Goal: Task Accomplishment & Management: Complete application form

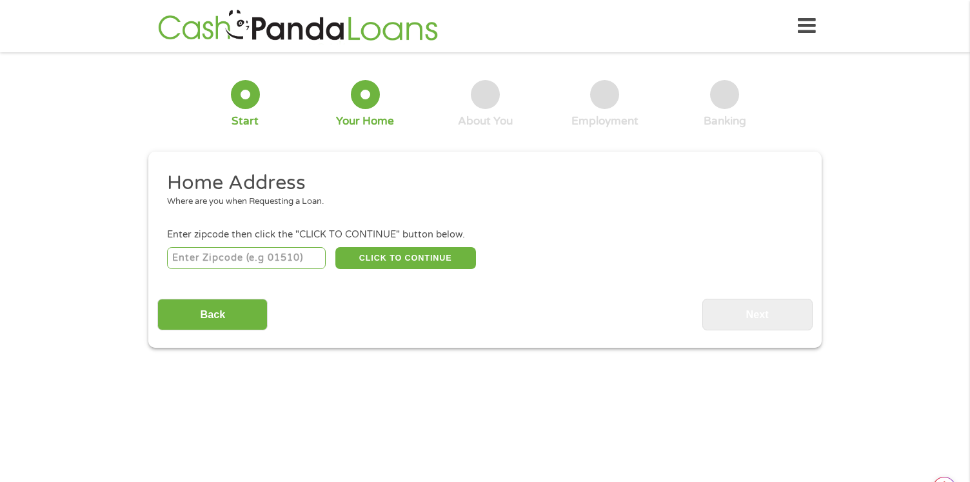
click at [203, 254] on input "number" at bounding box center [246, 258] width 159 height 22
type input "34609"
select select "[US_STATE]"
click at [420, 254] on button "CLICK TO CONTINUE" at bounding box center [405, 258] width 141 height 22
type input "34609"
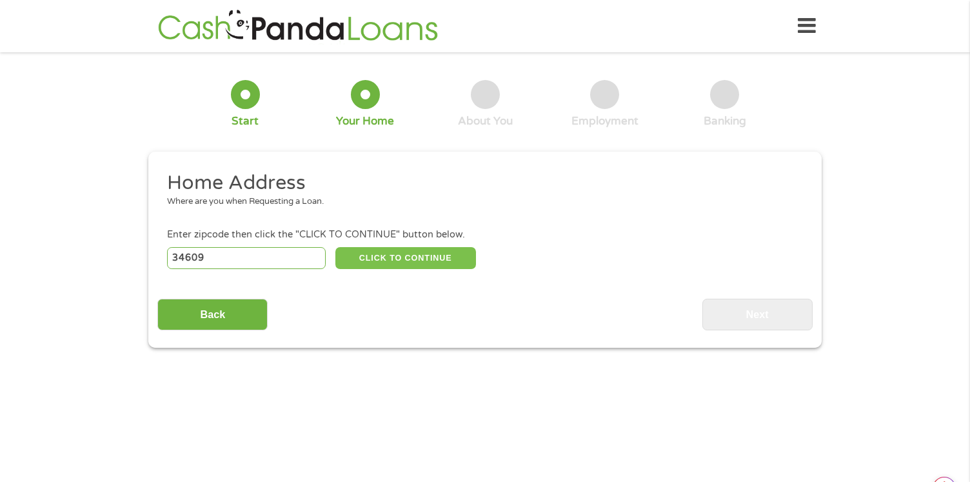
type input "[GEOGRAPHIC_DATA]"
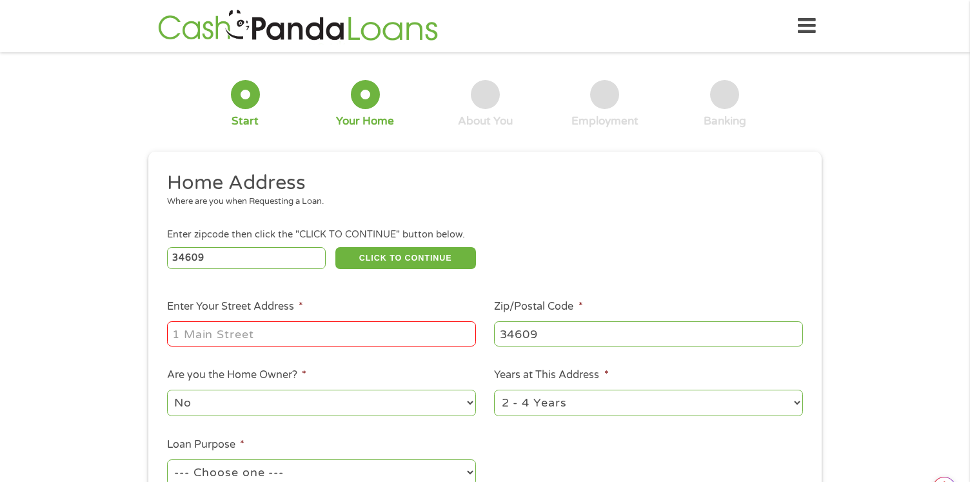
click at [309, 340] on input "Enter Your Street Address *" at bounding box center [321, 333] width 309 height 25
type input "[STREET_ADDRESS]"
click at [718, 248] on div "34609 CLICK TO CONTINUE Please recheck your Zipcode, it seems to be Incorrect" at bounding box center [485, 257] width 636 height 26
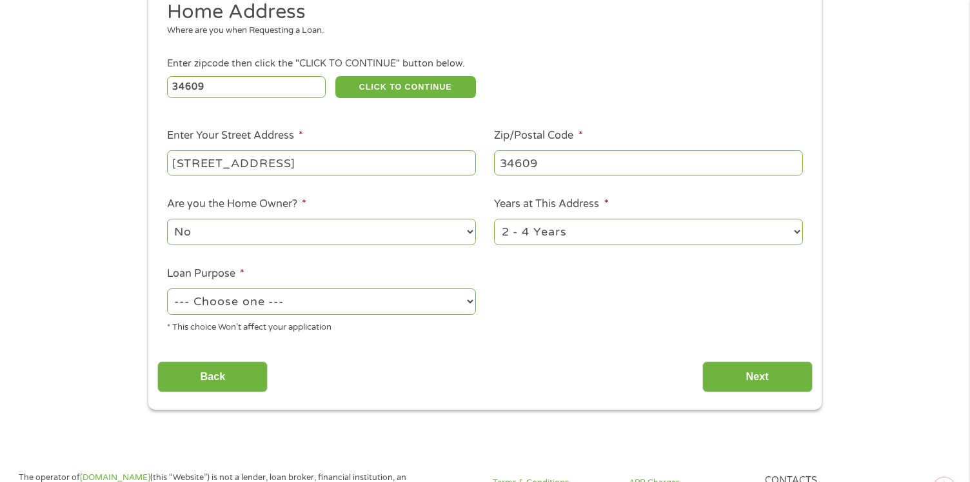
scroll to position [194, 0]
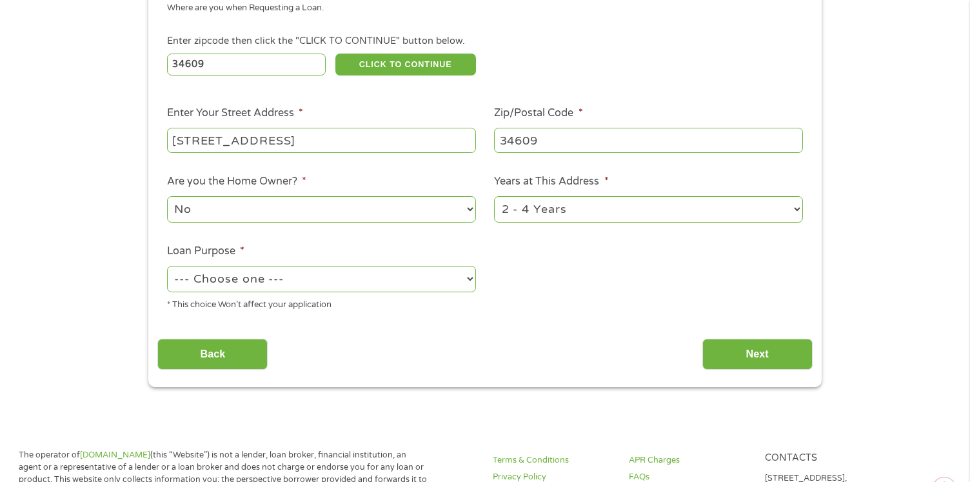
click at [386, 278] on select "--- Choose one --- Pay Bills Debt Consolidation Home Improvement Major Purchase…" at bounding box center [321, 279] width 309 height 26
select select "paybills"
click at [167, 266] on select "--- Choose one --- Pay Bills Debt Consolidation Home Improvement Major Purchase…" at bounding box center [321, 279] width 309 height 26
click at [762, 350] on input "Next" at bounding box center [757, 355] width 110 height 32
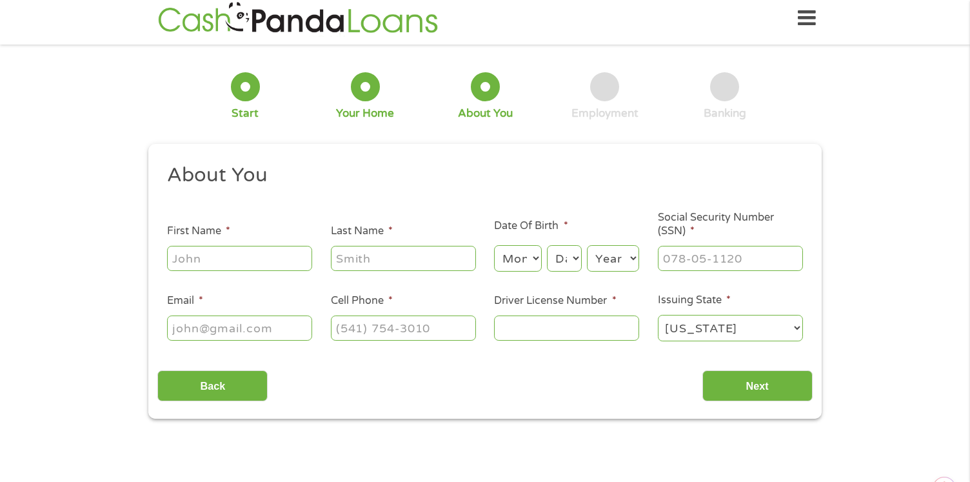
scroll to position [0, 0]
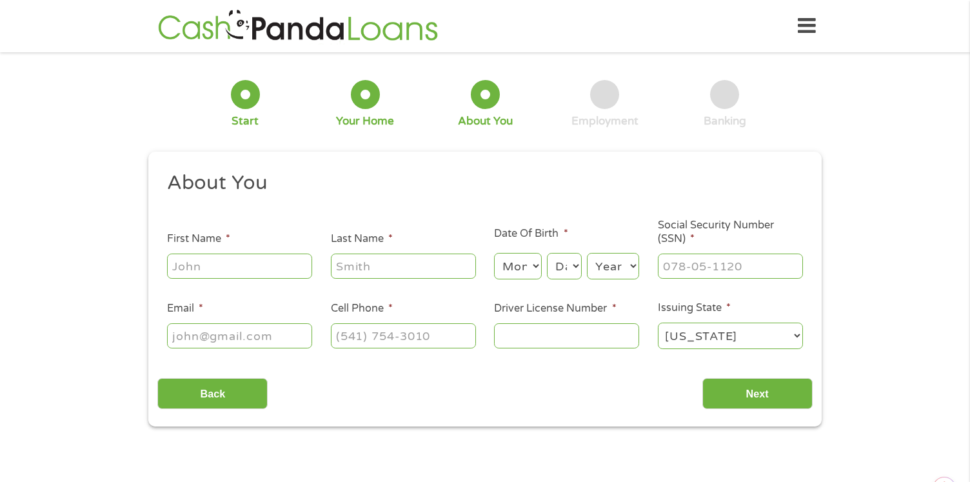
click at [236, 261] on input "First Name *" at bounding box center [239, 266] width 145 height 25
type input "[PERSON_NAME]"
type input "[EMAIL_ADDRESS][DOMAIN_NAME]"
type input "8153421691"
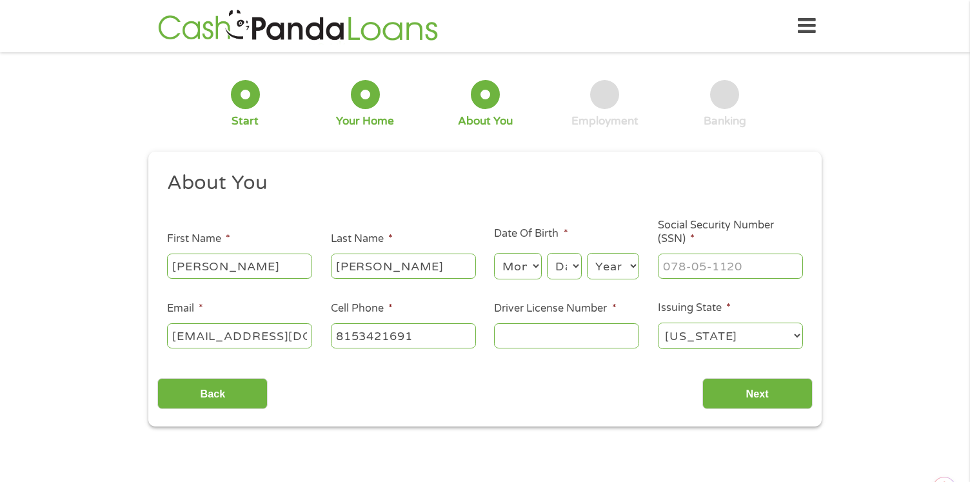
select select "[US_STATE]"
type input "[PHONE_NUMBER]"
click at [533, 265] on select "Month 1 2 3 4 5 6 7 8 9 10 11 12" at bounding box center [517, 266] width 47 height 26
select select "6"
click at [494, 253] on select "Month 1 2 3 4 5 6 7 8 9 10 11 12" at bounding box center [517, 266] width 47 height 26
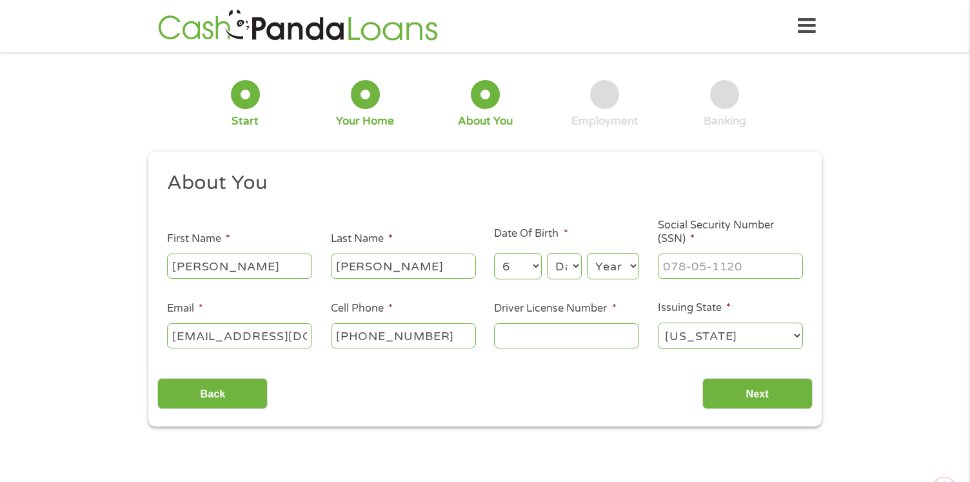
click at [573, 263] on select "Day 1 2 3 4 5 6 7 8 9 10 11 12 13 14 15 16 17 18 19 20 21 22 23 24 25 26 27 28 …" at bounding box center [564, 266] width 35 height 26
select select "21"
click at [547, 253] on select "Day 1 2 3 4 5 6 7 8 9 10 11 12 13 14 15 16 17 18 19 20 21 22 23 24 25 26 27 28 …" at bounding box center [564, 266] width 35 height 26
click at [620, 268] on select "Year [DATE] 2006 2005 2004 2003 2002 2001 2000 1999 1998 1997 1996 1995 1994 19…" at bounding box center [613, 266] width 52 height 26
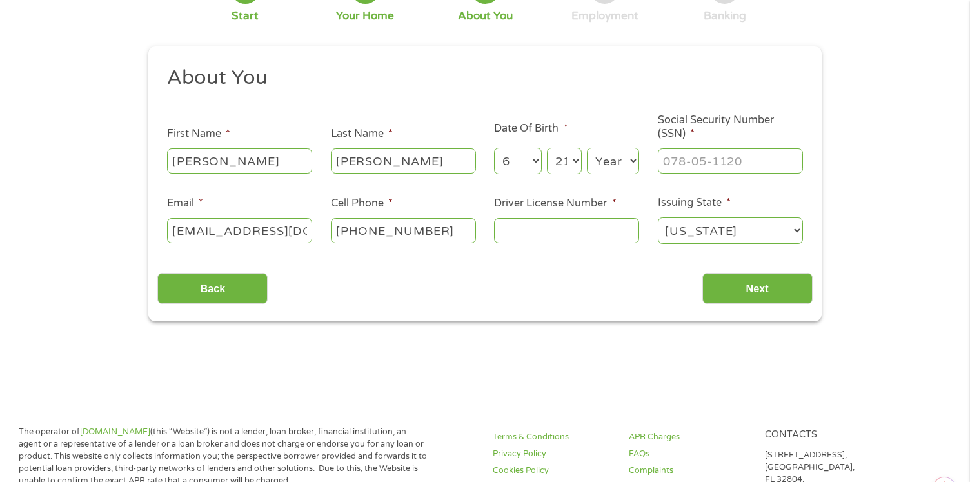
scroll to position [129, 0]
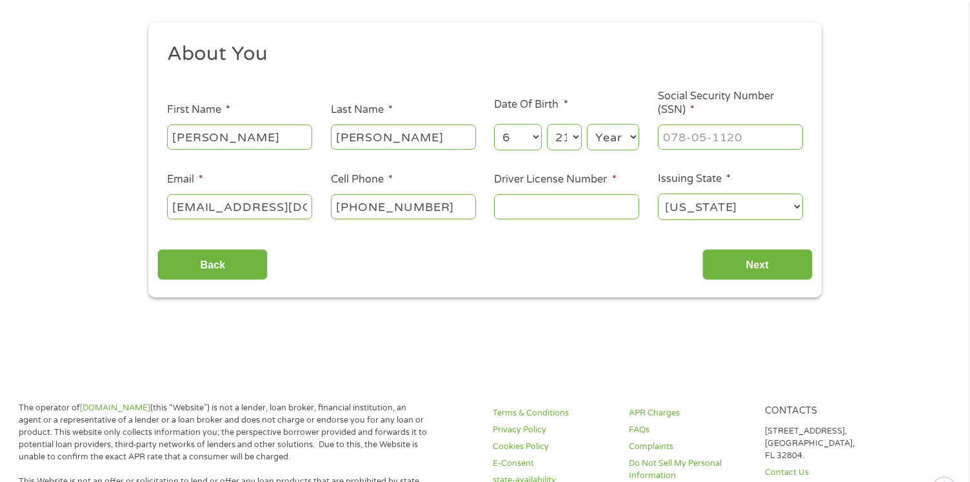
click at [619, 126] on select "Year [DATE] 2006 2005 2004 2003 2002 2001 2000 1999 1998 1997 1996 1995 1994 19…" at bounding box center [613, 137] width 52 height 26
select select "1978"
click at [587, 124] on select "Year [DATE] 2006 2005 2004 2003 2002 2001 2000 1999 1998 1997 1996 1995 1994 19…" at bounding box center [613, 137] width 52 height 26
drag, startPoint x: 708, startPoint y: 124, endPoint x: 701, endPoint y: 136, distance: 13.9
click at [708, 125] on div at bounding box center [730, 138] width 145 height 30
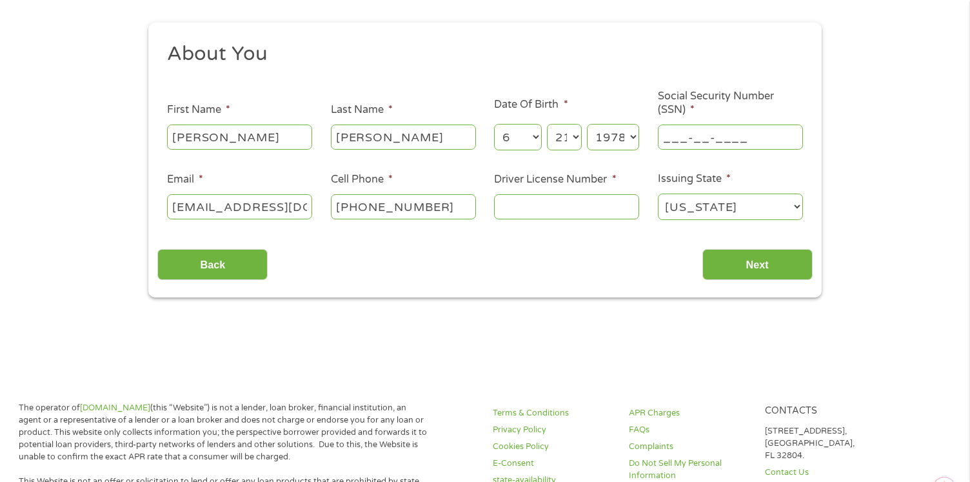
click at [701, 136] on input "___-__-____" at bounding box center [730, 137] width 145 height 25
type input "330-72-4750"
click at [523, 197] on input "Driver License Number *" at bounding box center [566, 206] width 145 height 25
click at [524, 204] on input "Driver License Number *" at bounding box center [566, 206] width 145 height 25
type input "S52500178776"
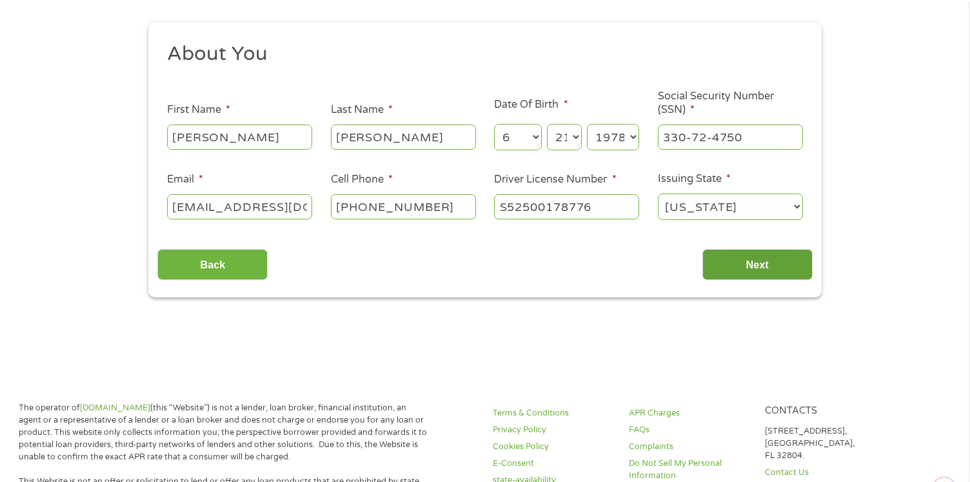
click at [769, 263] on input "Next" at bounding box center [757, 265] width 110 height 32
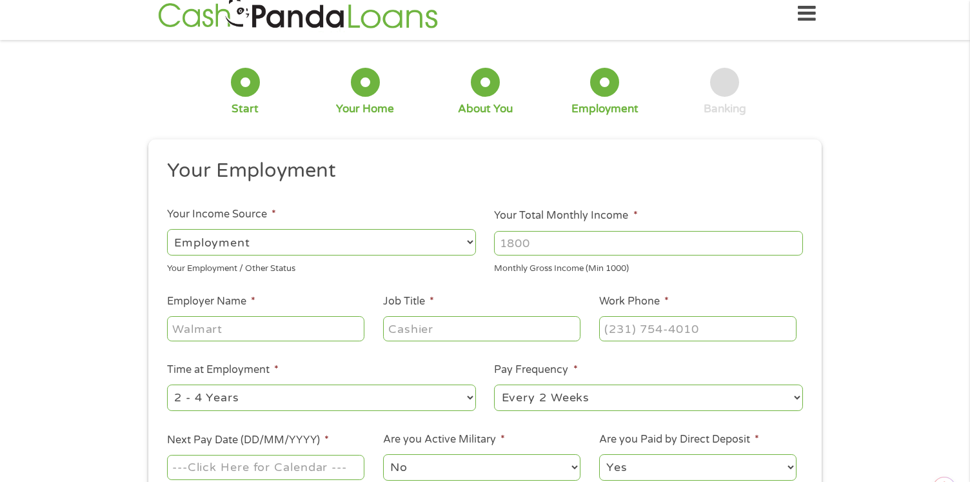
scroll to position [0, 0]
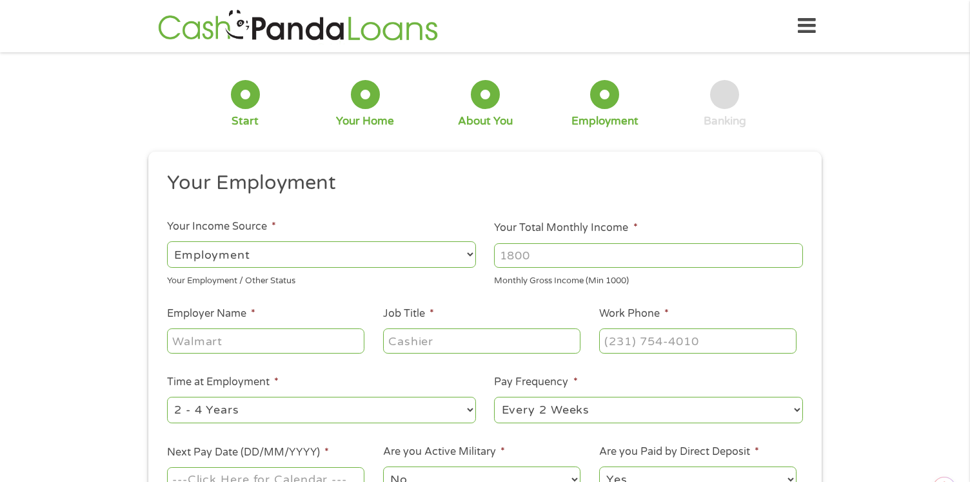
click at [529, 243] on input "Your Total Monthly Income *" at bounding box center [648, 255] width 309 height 25
type input "6000"
click at [198, 350] on input "Employer Name *" at bounding box center [265, 340] width 197 height 25
type input "[GEOGRAPHIC_DATA]"
type input "Deputy"
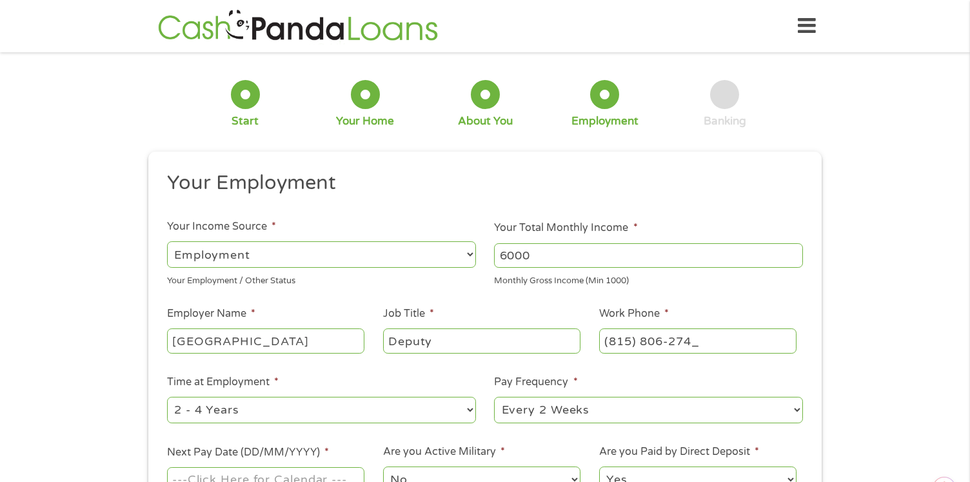
type input "[PHONE_NUMBER]"
click at [533, 411] on select "--- Choose one --- Every 2 Weeks Every Week Monthly Semi-Monthly" at bounding box center [648, 410] width 309 height 26
click at [494, 397] on select "--- Choose one --- Every 2 Weeks Every Week Monthly Semi-Monthly" at bounding box center [648, 410] width 309 height 26
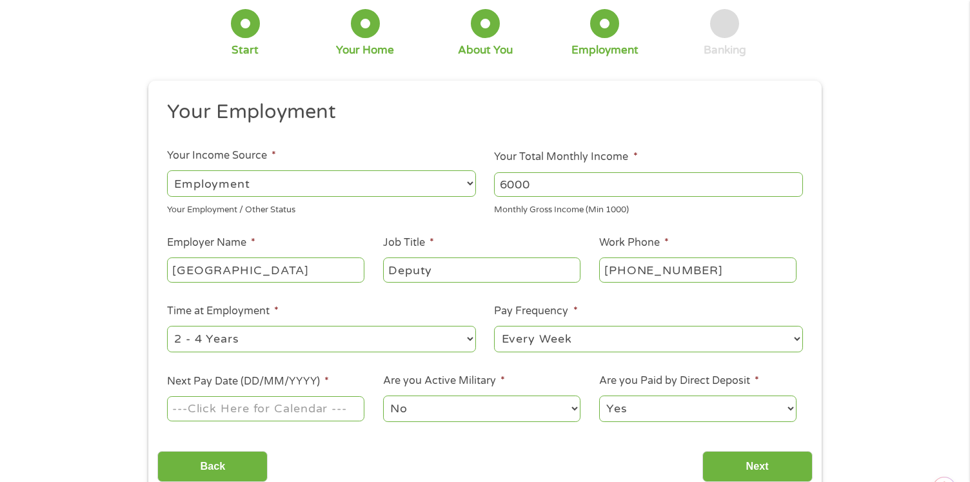
scroll to position [194, 0]
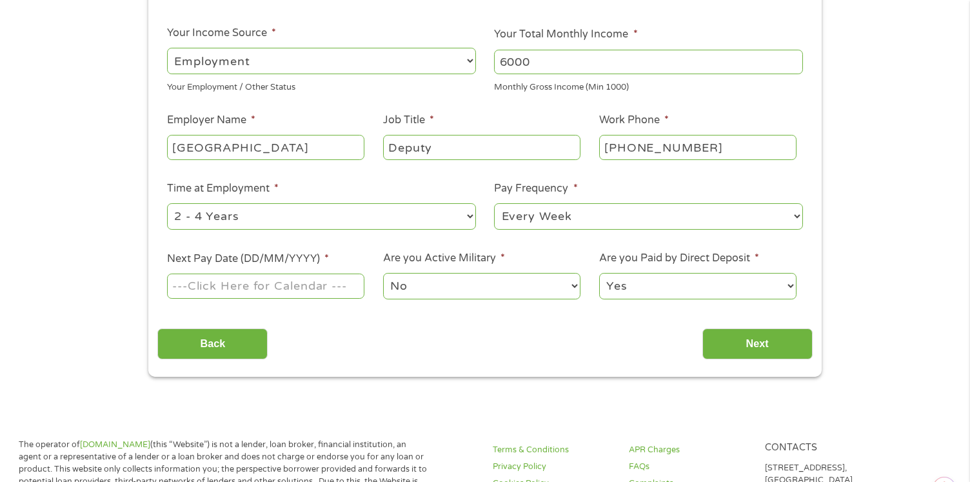
click at [572, 227] on select "--- Choose one --- Every 2 Weeks Every Week Monthly Semi-Monthly" at bounding box center [648, 216] width 309 height 26
select select "biweekly"
click at [494, 203] on select "--- Choose one --- Every 2 Weeks Every Week Monthly Semi-Monthly" at bounding box center [648, 216] width 309 height 26
click at [305, 286] on input "Next Pay Date (DD/MM/YYYY) *" at bounding box center [265, 286] width 197 height 25
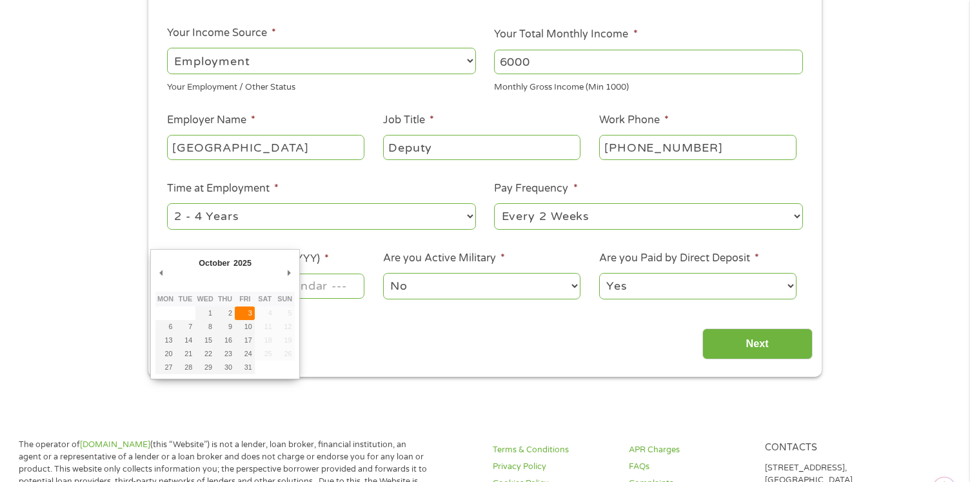
type input "[DATE]"
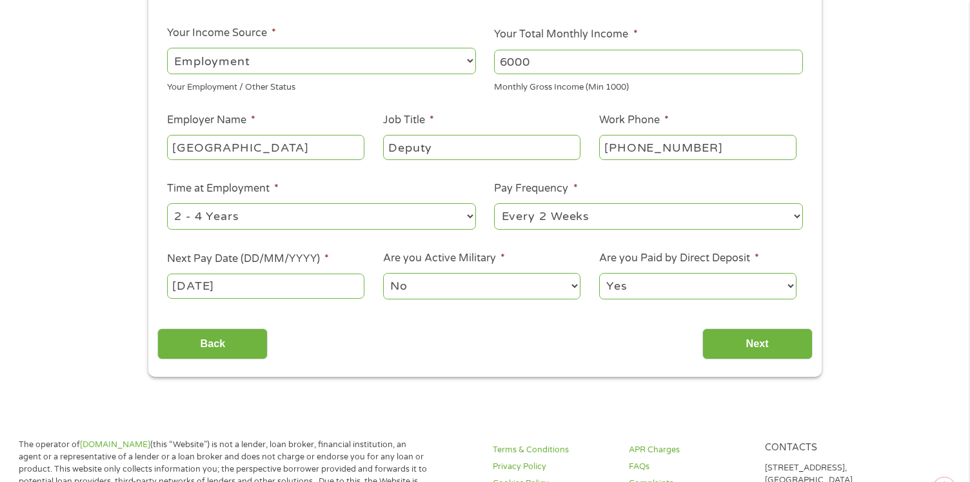
click at [457, 286] on select "No Yes" at bounding box center [481, 286] width 197 height 26
click at [383, 273] on select "No Yes" at bounding box center [481, 286] width 197 height 26
click at [768, 343] on input "Next" at bounding box center [757, 344] width 110 height 32
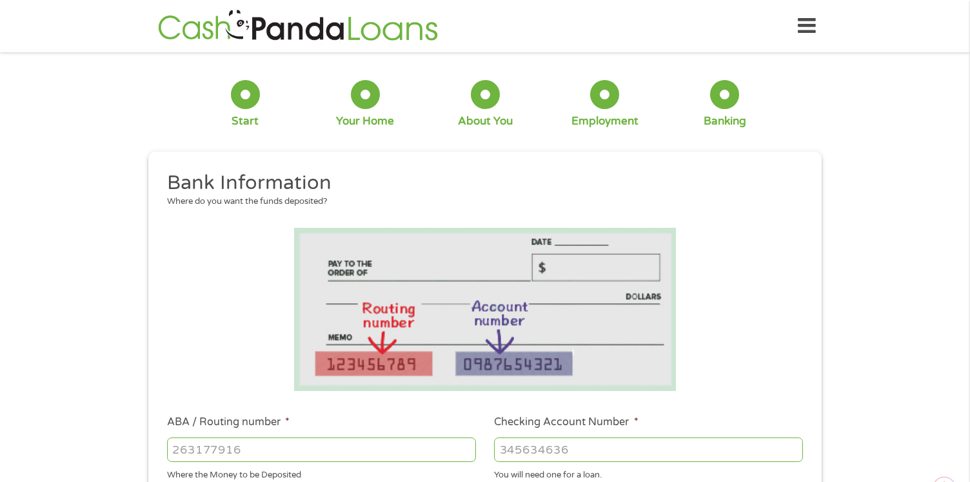
scroll to position [129, 0]
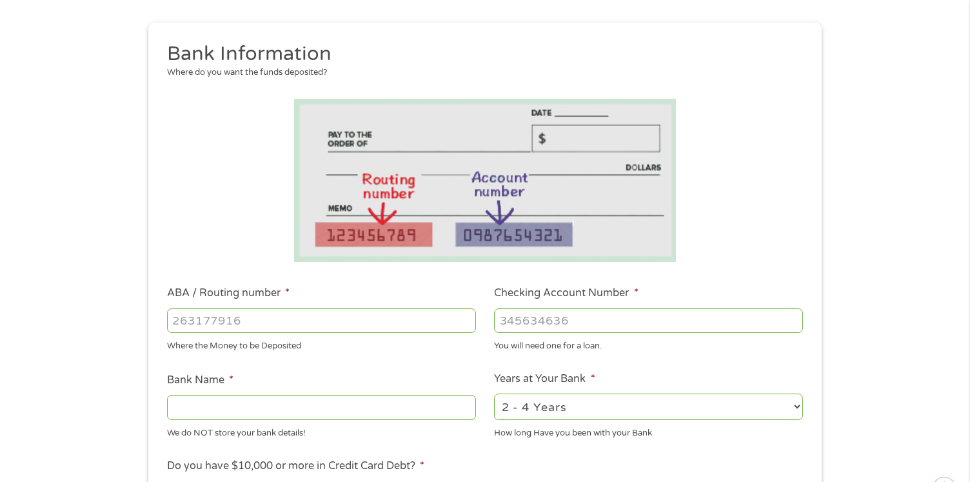
click at [192, 326] on input "ABA / Routing number *" at bounding box center [321, 320] width 309 height 25
type input "071923909"
type input "FIFTH THIRD BANK"
type input "7236996059"
click at [603, 406] on select "2 - 4 Years 6 - 12 Months 1 - 2 Years Over 4 Years" at bounding box center [648, 406] width 309 height 26
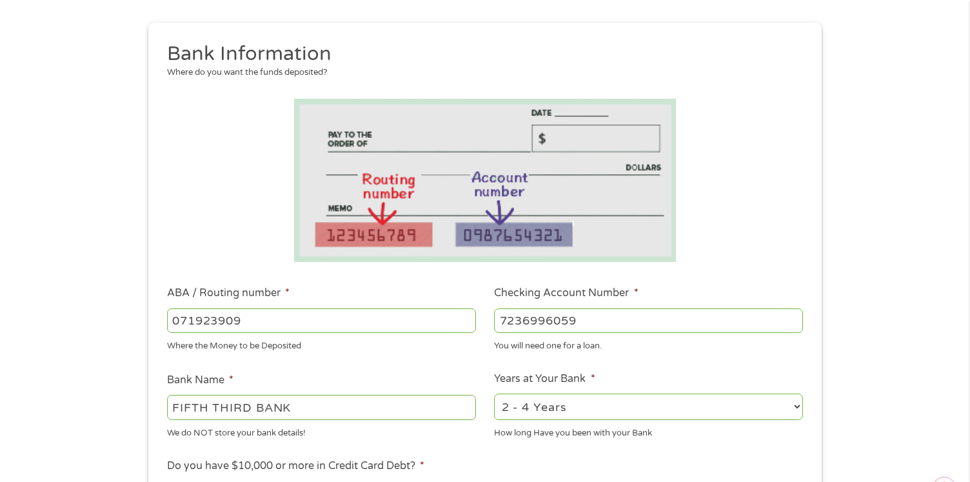
select select "60months"
click at [494, 393] on select "2 - 4 Years 6 - 12 Months 1 - 2 Years Over 4 Years" at bounding box center [648, 406] width 309 height 26
click at [710, 439] on div "How long Have you been with your Bank" at bounding box center [648, 430] width 309 height 17
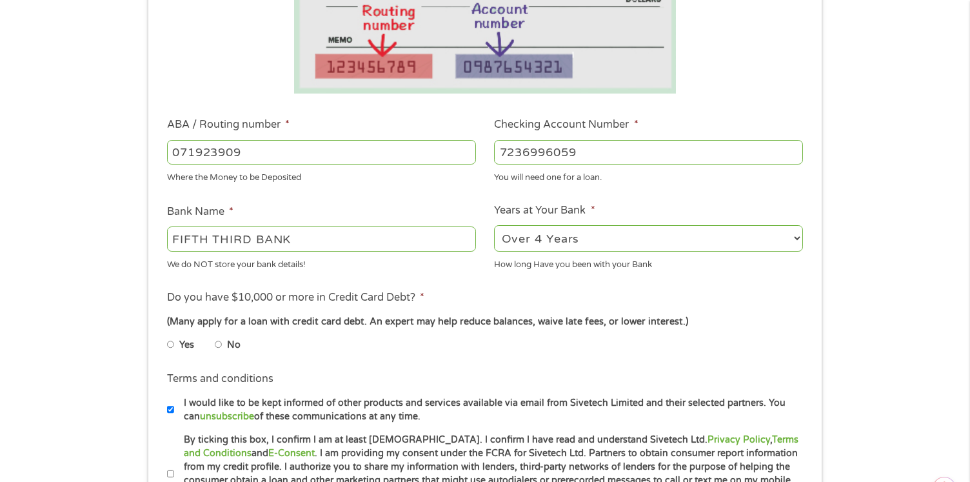
scroll to position [323, 0]
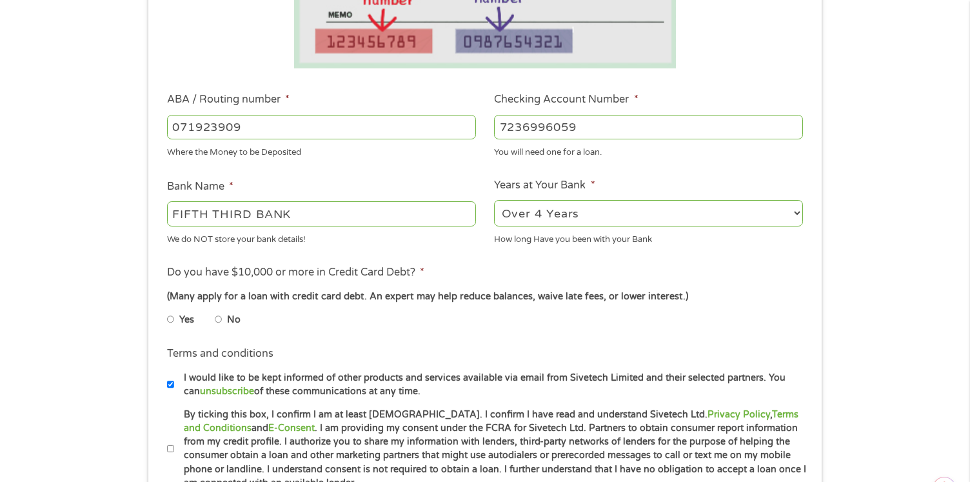
click at [237, 321] on label "No" at bounding box center [234, 320] width 14 height 14
click at [221, 317] on input "No" at bounding box center [219, 319] width 8 height 21
radio input "true"
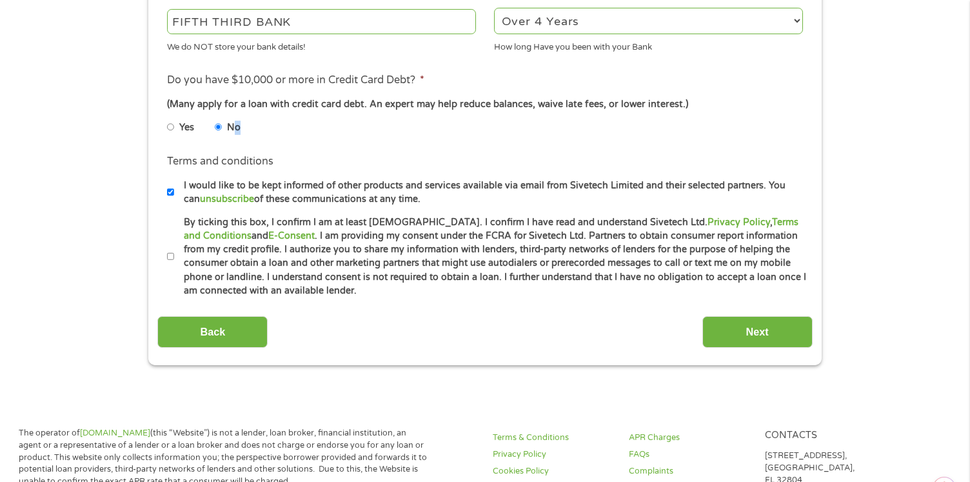
scroll to position [516, 0]
click at [170, 257] on input "By ticking this box, I confirm I am at least [DEMOGRAPHIC_DATA]. I confirm I ha…" at bounding box center [171, 255] width 8 height 21
checkbox input "true"
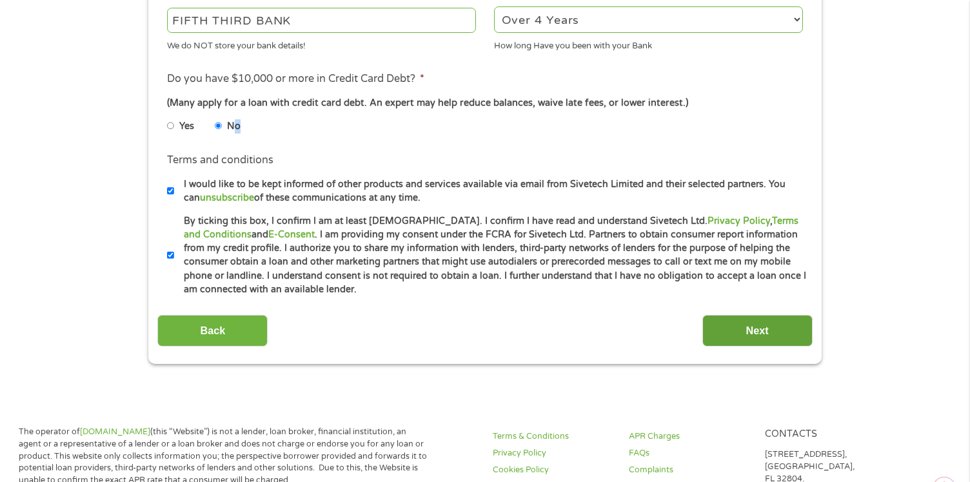
click at [778, 333] on input "Next" at bounding box center [757, 331] width 110 height 32
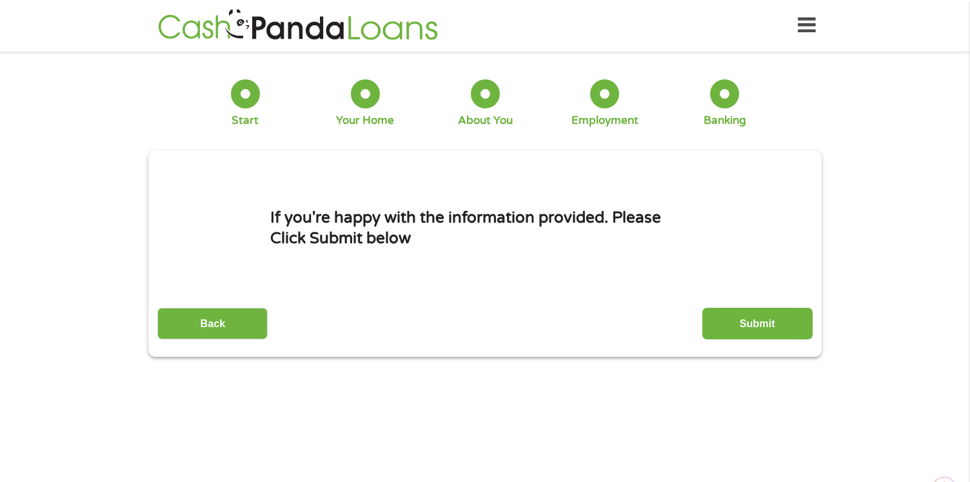
scroll to position [0, 0]
click at [773, 327] on input "Submit" at bounding box center [757, 324] width 110 height 32
